Goal: Transaction & Acquisition: Subscribe to service/newsletter

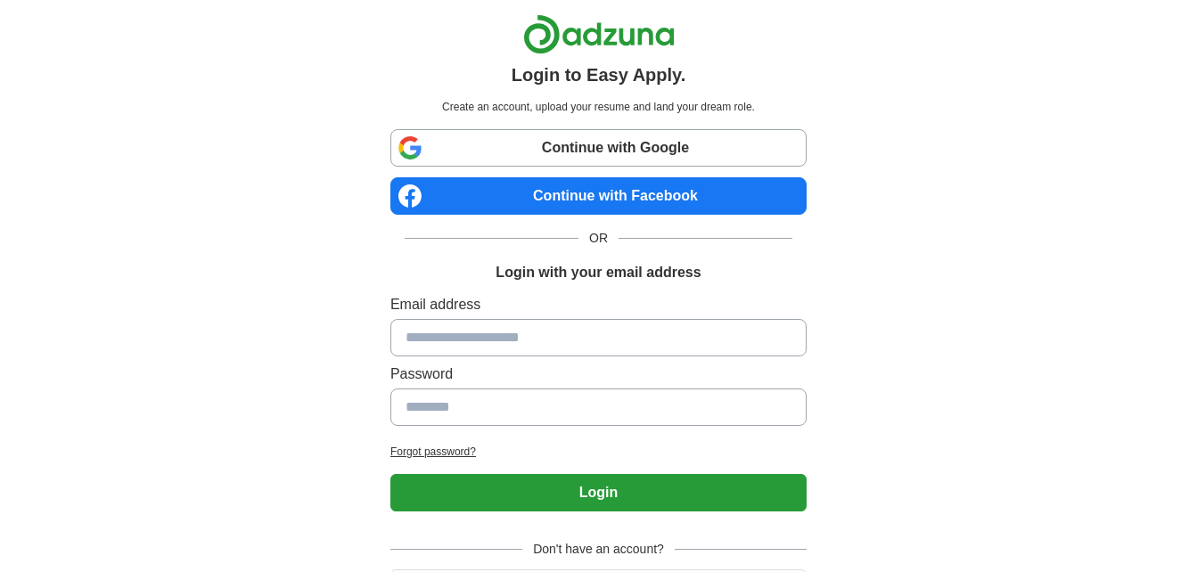
click at [616, 181] on link "Continue with Facebook" at bounding box center [598, 195] width 416 height 37
click at [569, 193] on link "Continue with Facebook" at bounding box center [598, 195] width 416 height 37
click at [590, 200] on link "Continue with Facebook" at bounding box center [598, 195] width 416 height 37
click at [677, 201] on link "Continue with Facebook" at bounding box center [598, 195] width 416 height 37
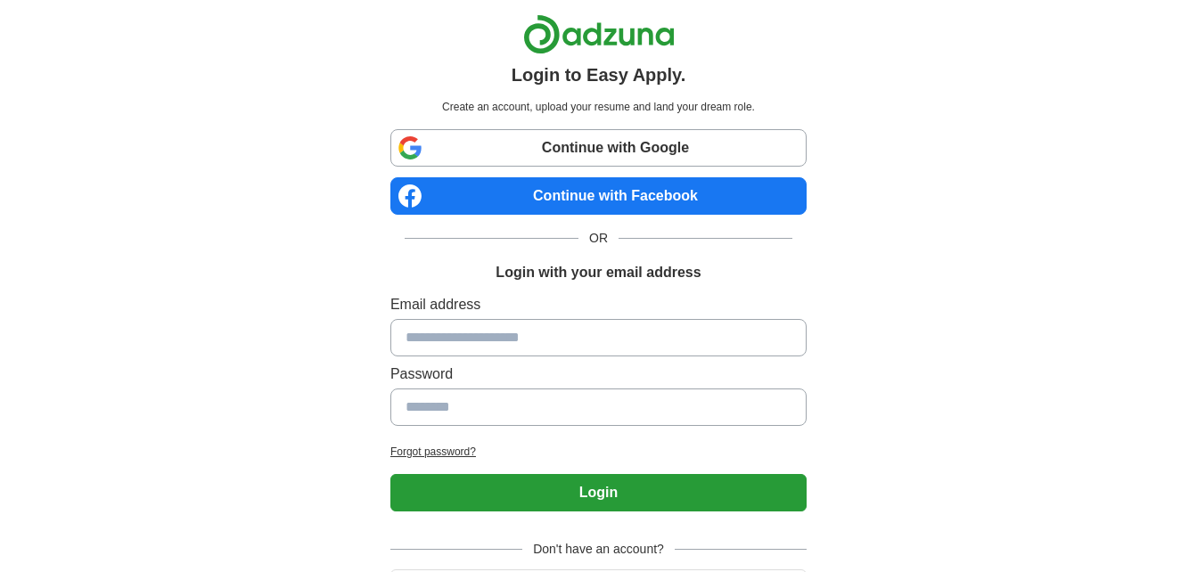
click at [613, 203] on link "Continue with Facebook" at bounding box center [598, 195] width 416 height 37
click at [530, 186] on link "Continue with Facebook" at bounding box center [598, 195] width 416 height 37
click at [591, 201] on link "Continue with Facebook" at bounding box center [598, 195] width 416 height 37
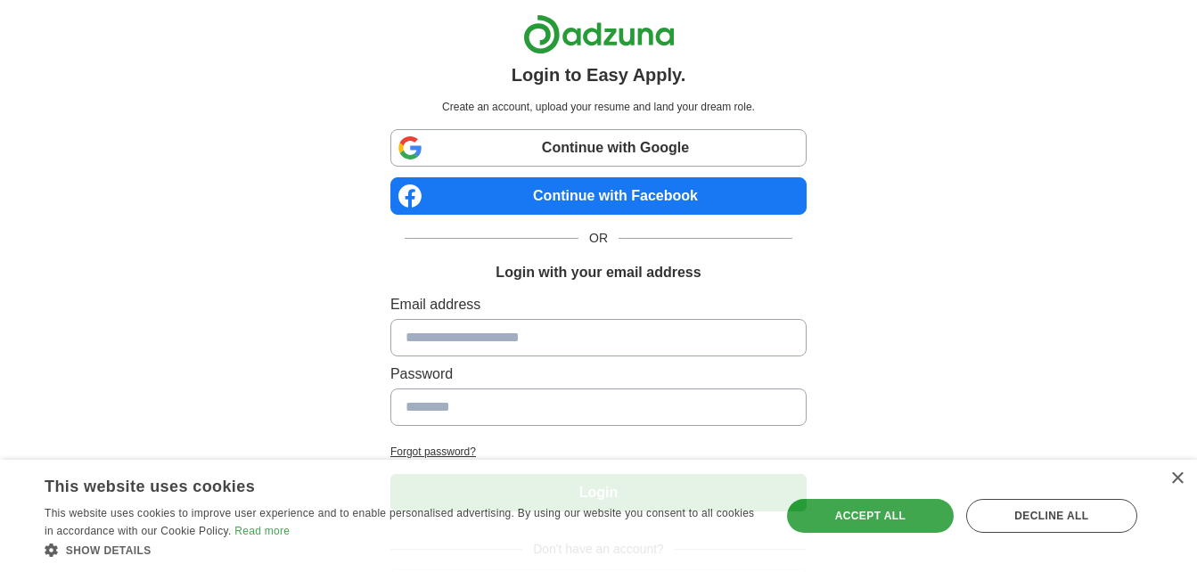
click at [580, 197] on link "Continue with Facebook" at bounding box center [598, 195] width 416 height 37
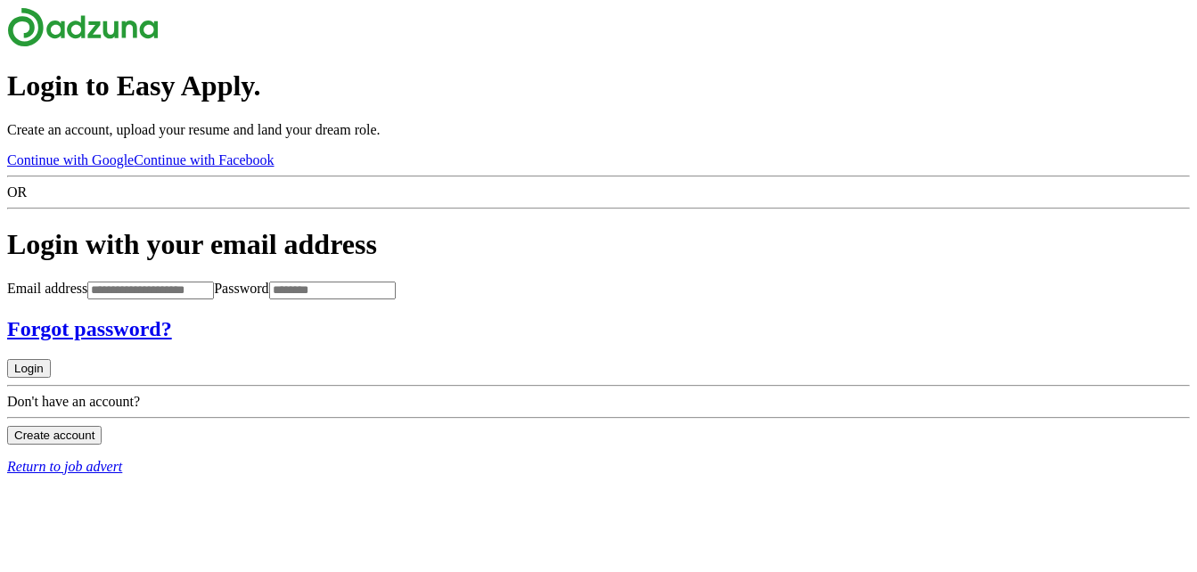
click at [274, 168] on link "Continue with Facebook" at bounding box center [204, 159] width 140 height 15
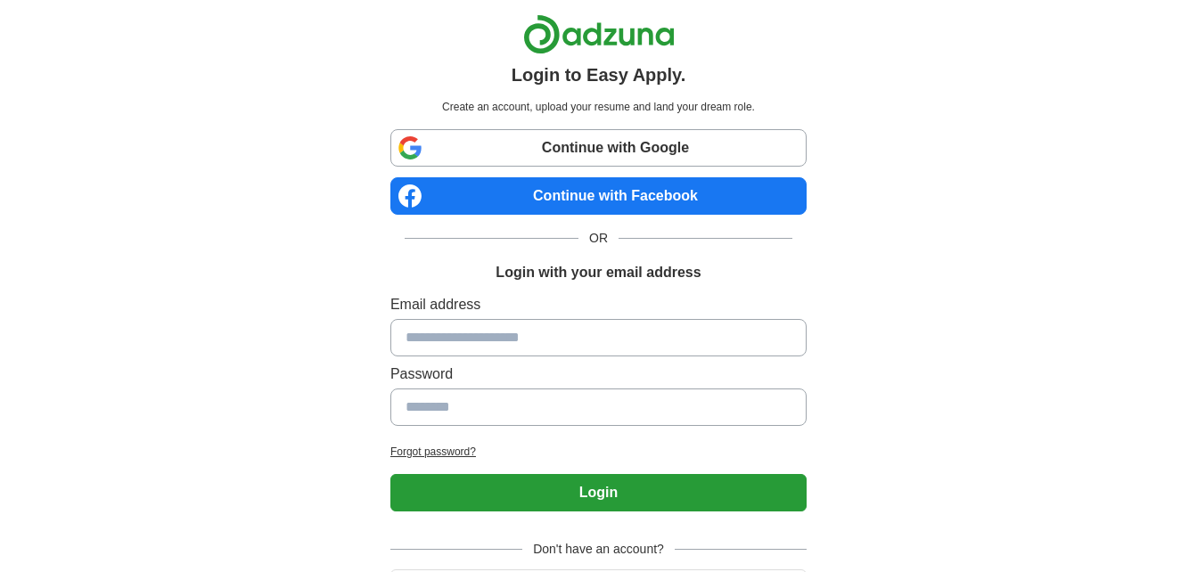
click at [568, 192] on link "Continue with Facebook" at bounding box center [598, 195] width 416 height 37
